Goal: Check status

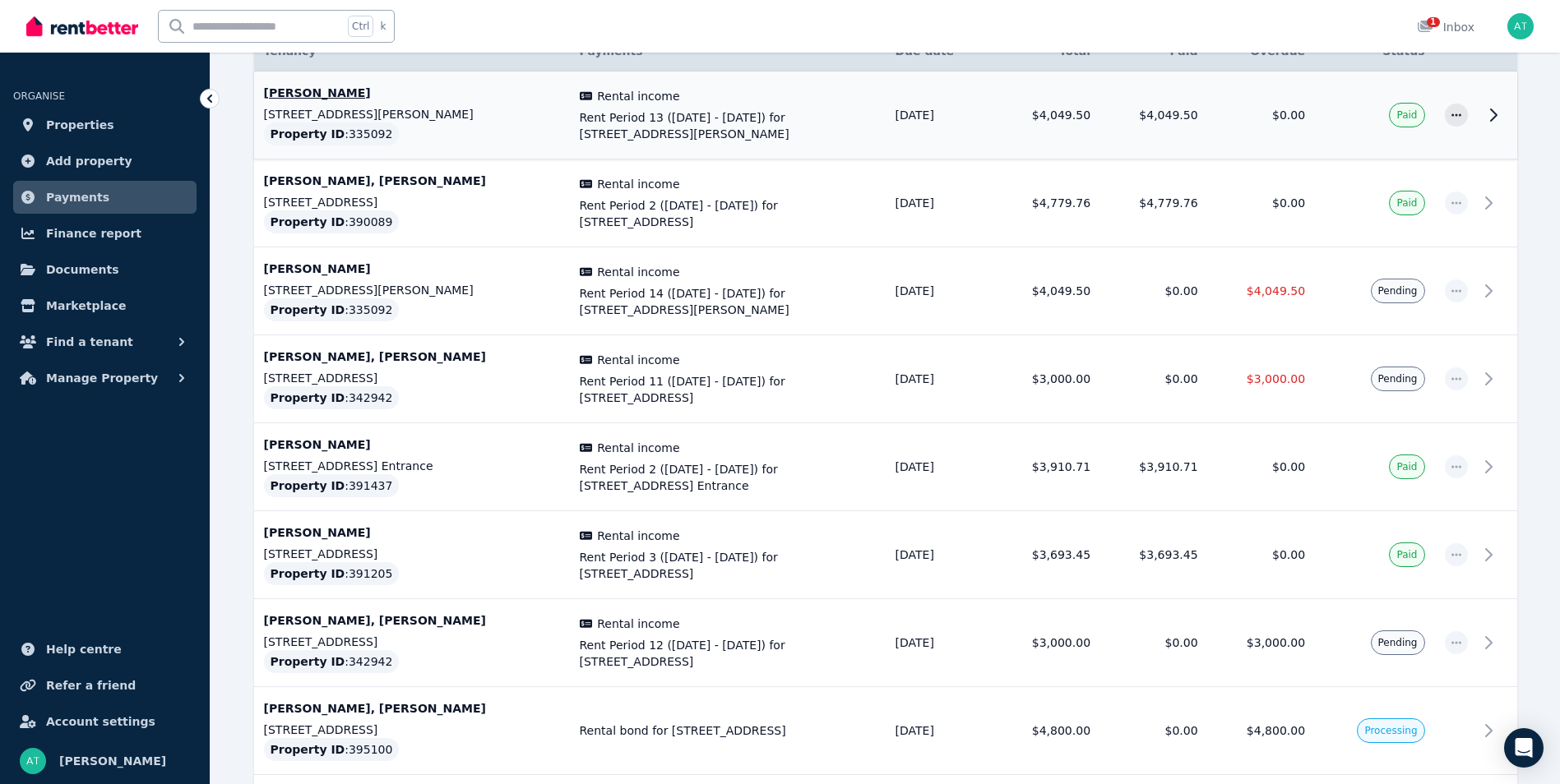
scroll to position [333, 0]
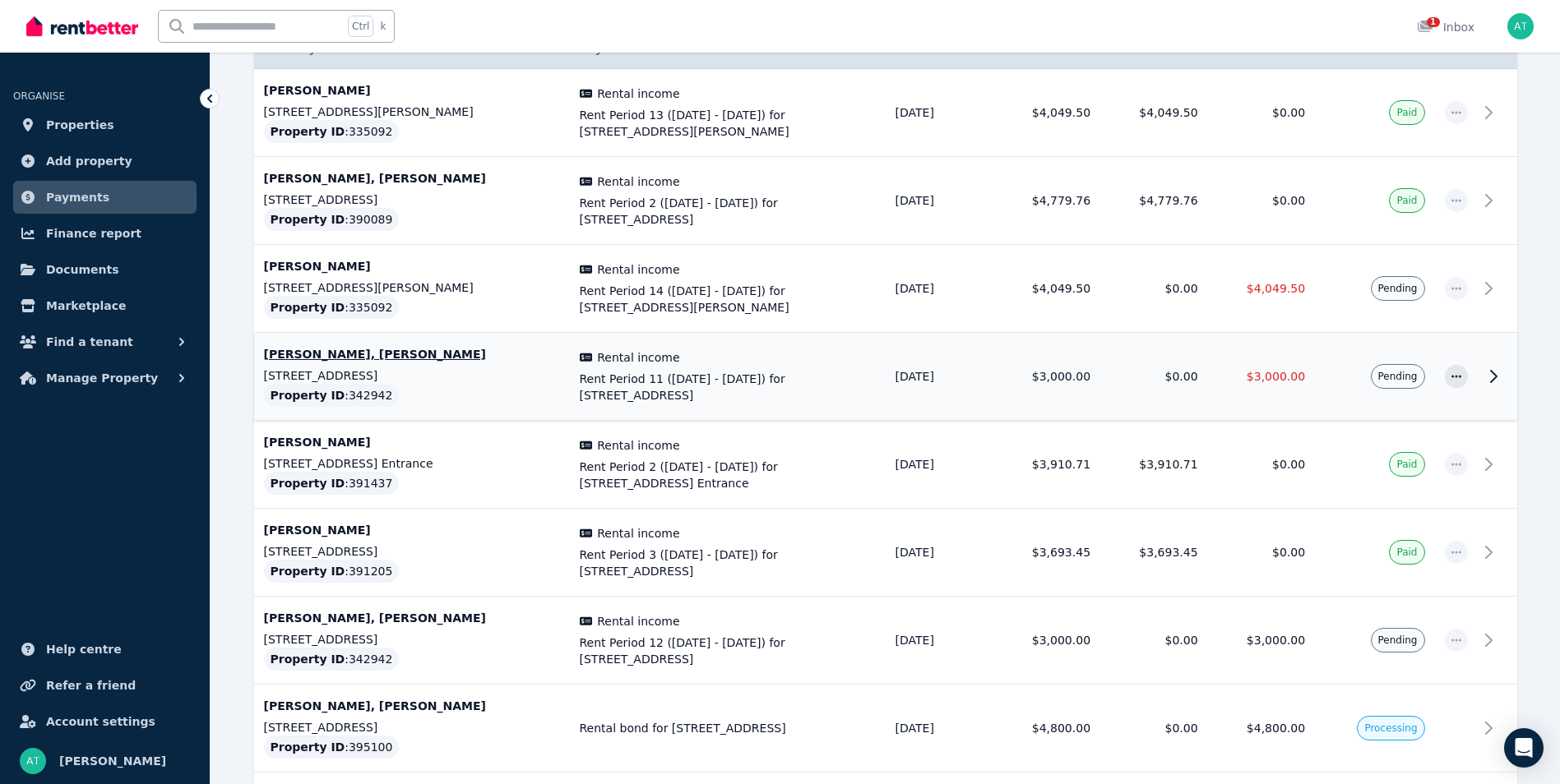
click at [773, 395] on span "Rent Period 11 (07/08/2025 - 20/08/2025) for 94/67 Saint Marks Road, Randwick" at bounding box center [727, 386] width 296 height 33
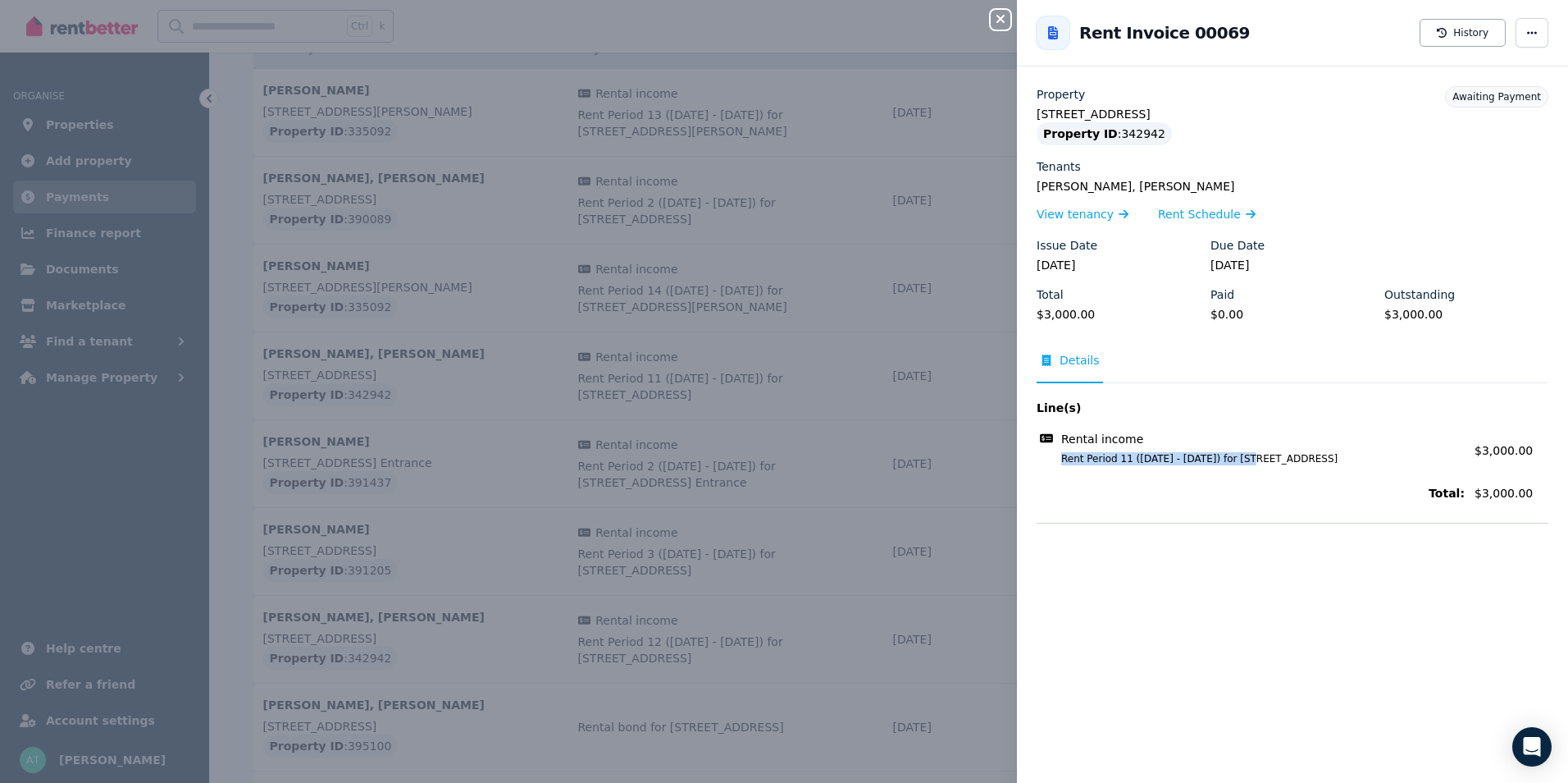
drag, startPoint x: 1063, startPoint y: 460, endPoint x: 1244, endPoint y: 466, distance: 181.1
click at [1244, 466] on div "Rental income Rent Period 11 (07/08/2025 - 20/08/2025) for 94/67 Saint Marks Ro…" at bounding box center [1292, 448] width 512 height 44
copy span "Rent Period 11 (07/08/2025 - 20/08/2025)"
drag, startPoint x: 1220, startPoint y: 29, endPoint x: 1174, endPoint y: 31, distance: 46.0
click at [1174, 31] on div "Rent Invoice 00069 History" at bounding box center [1293, 33] width 551 height 52
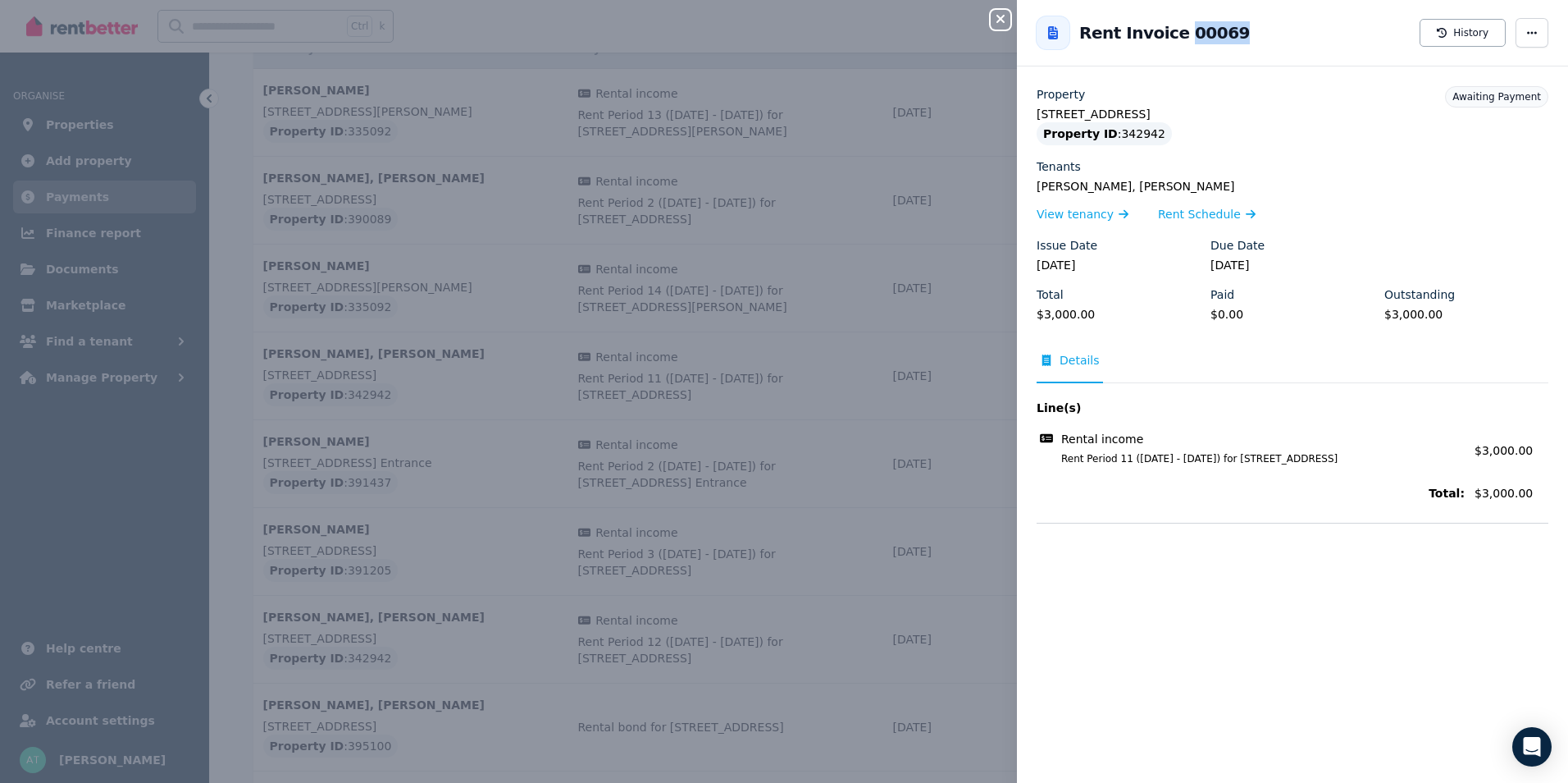
copy h2 "00069"
click at [1001, 17] on icon "button" at bounding box center [1001, 18] width 20 height 13
